Goal: Information Seeking & Learning: Understand process/instructions

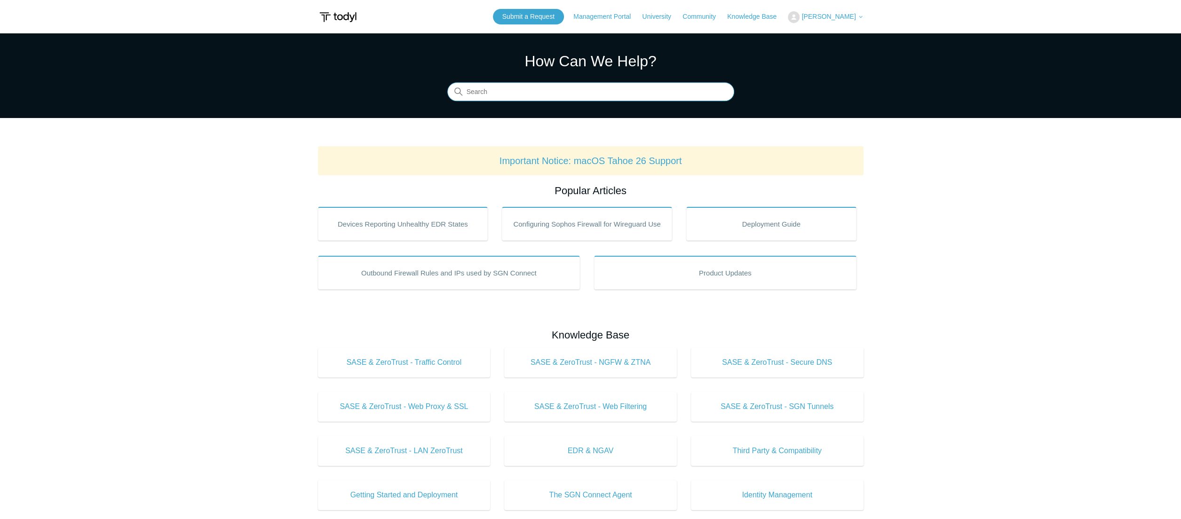
click at [577, 83] on input "Search" at bounding box center [590, 92] width 287 height 19
type input "uninstall"
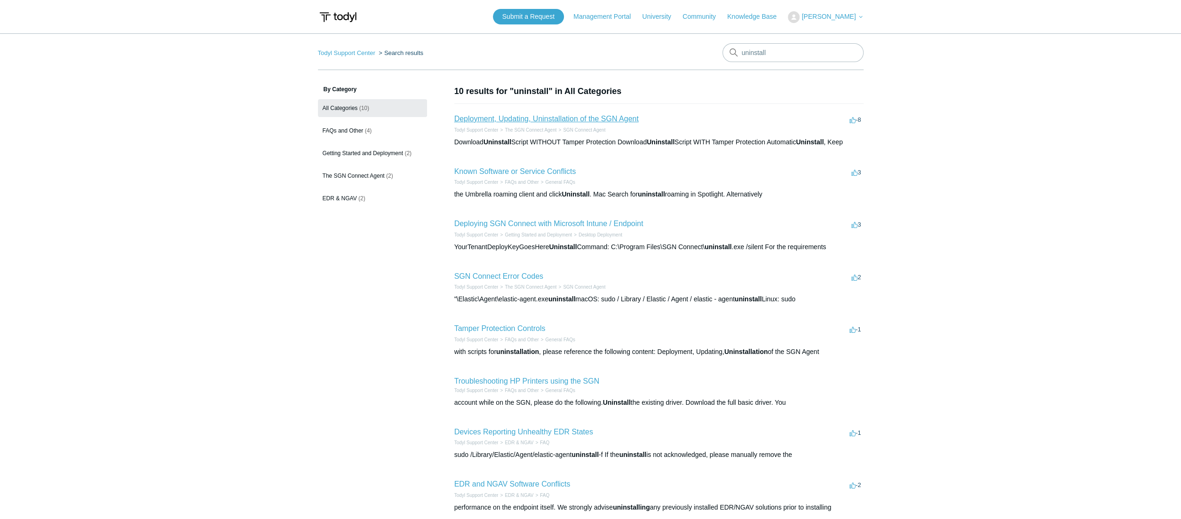
click at [535, 117] on link "Deployment, Updating, Uninstallation of the SGN Agent" at bounding box center [546, 119] width 184 height 8
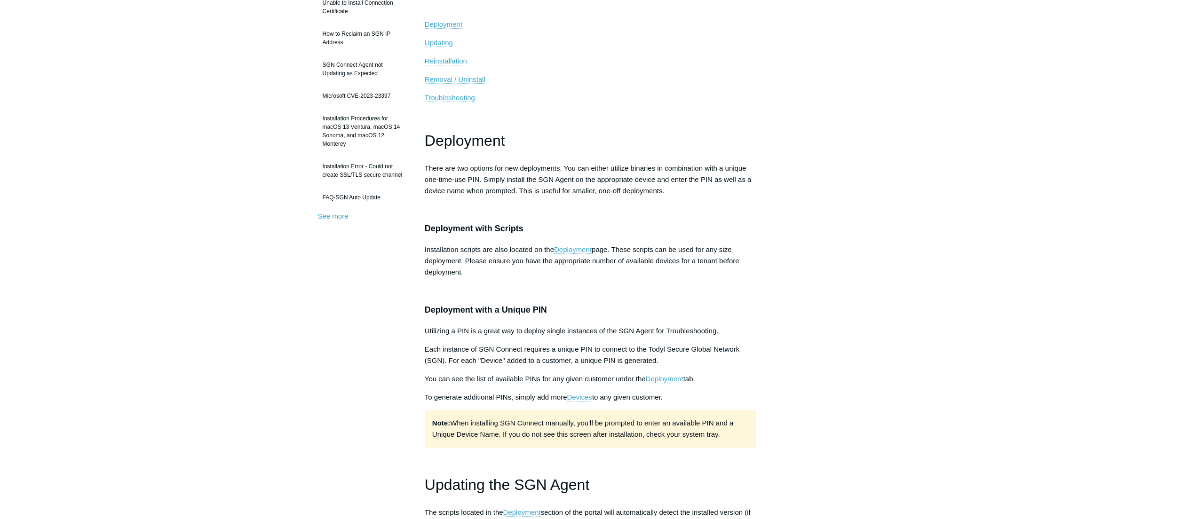
scroll to position [188, 0]
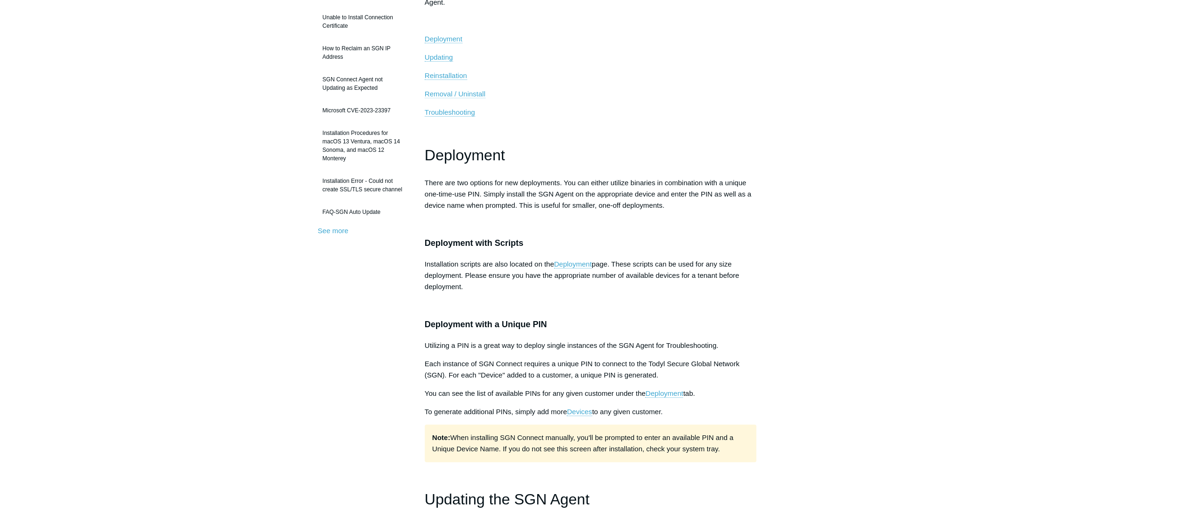
click at [447, 94] on span "Removal / Uninstall" at bounding box center [455, 94] width 61 height 8
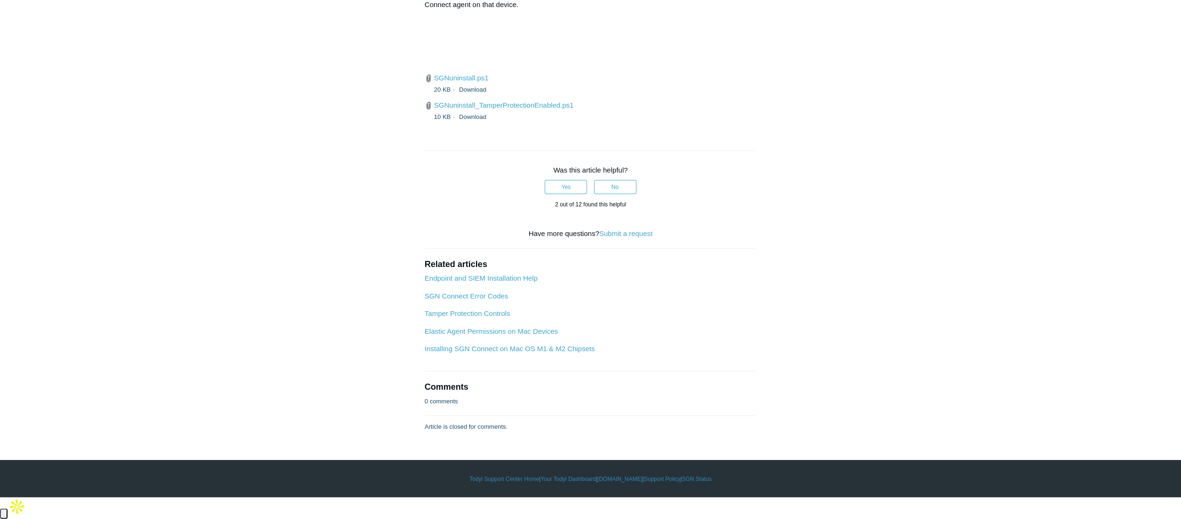
scroll to position [2440, 0]
click at [477, 82] on link "SGNuninstall.ps1" at bounding box center [461, 78] width 55 height 8
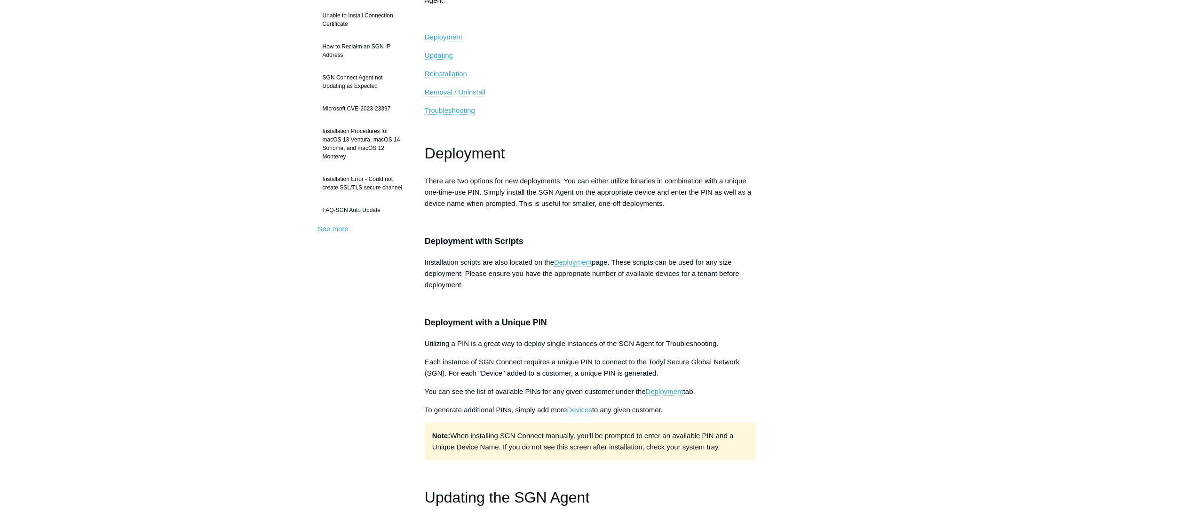
scroll to position [1, 0]
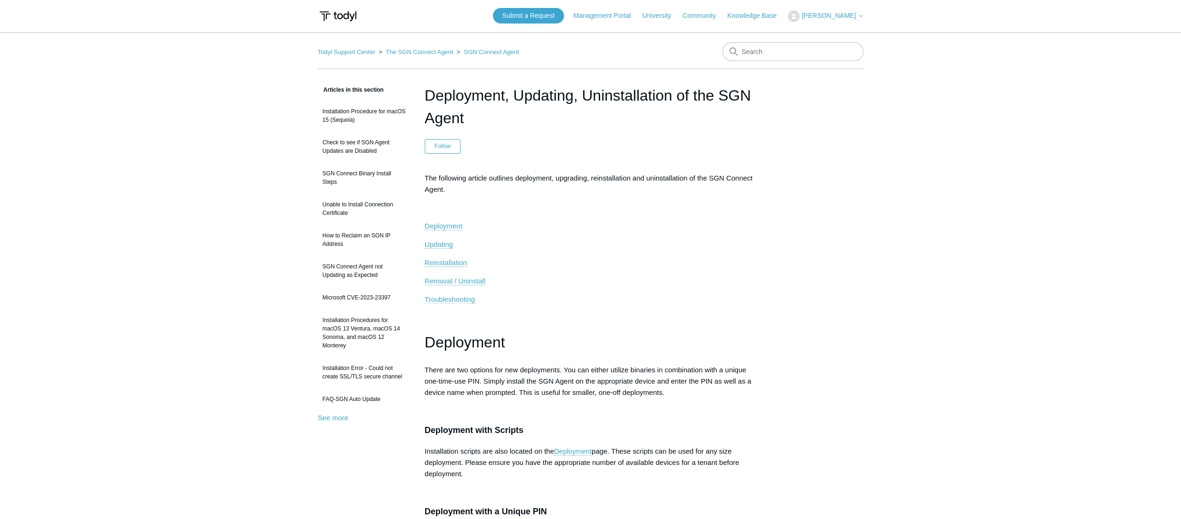
click at [464, 299] on span "Troubleshooting" at bounding box center [450, 299] width 50 height 8
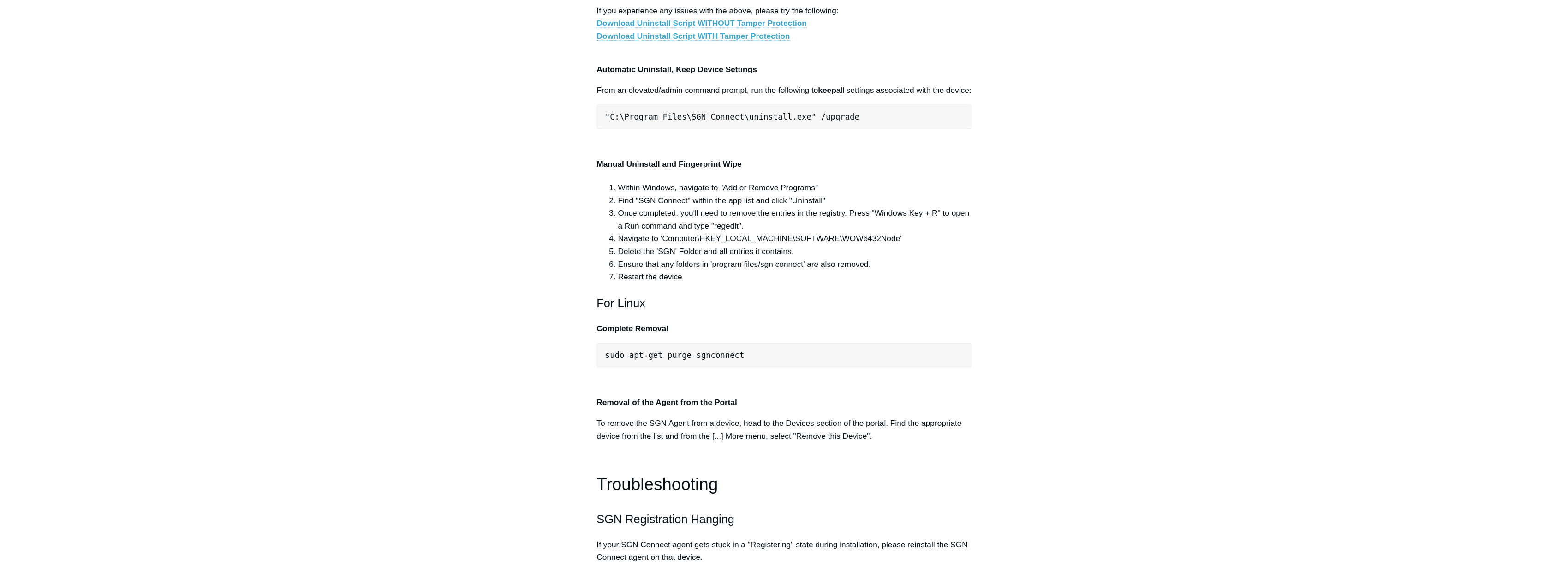
scroll to position [1753, 0]
